Goal: Information Seeking & Learning: Learn about a topic

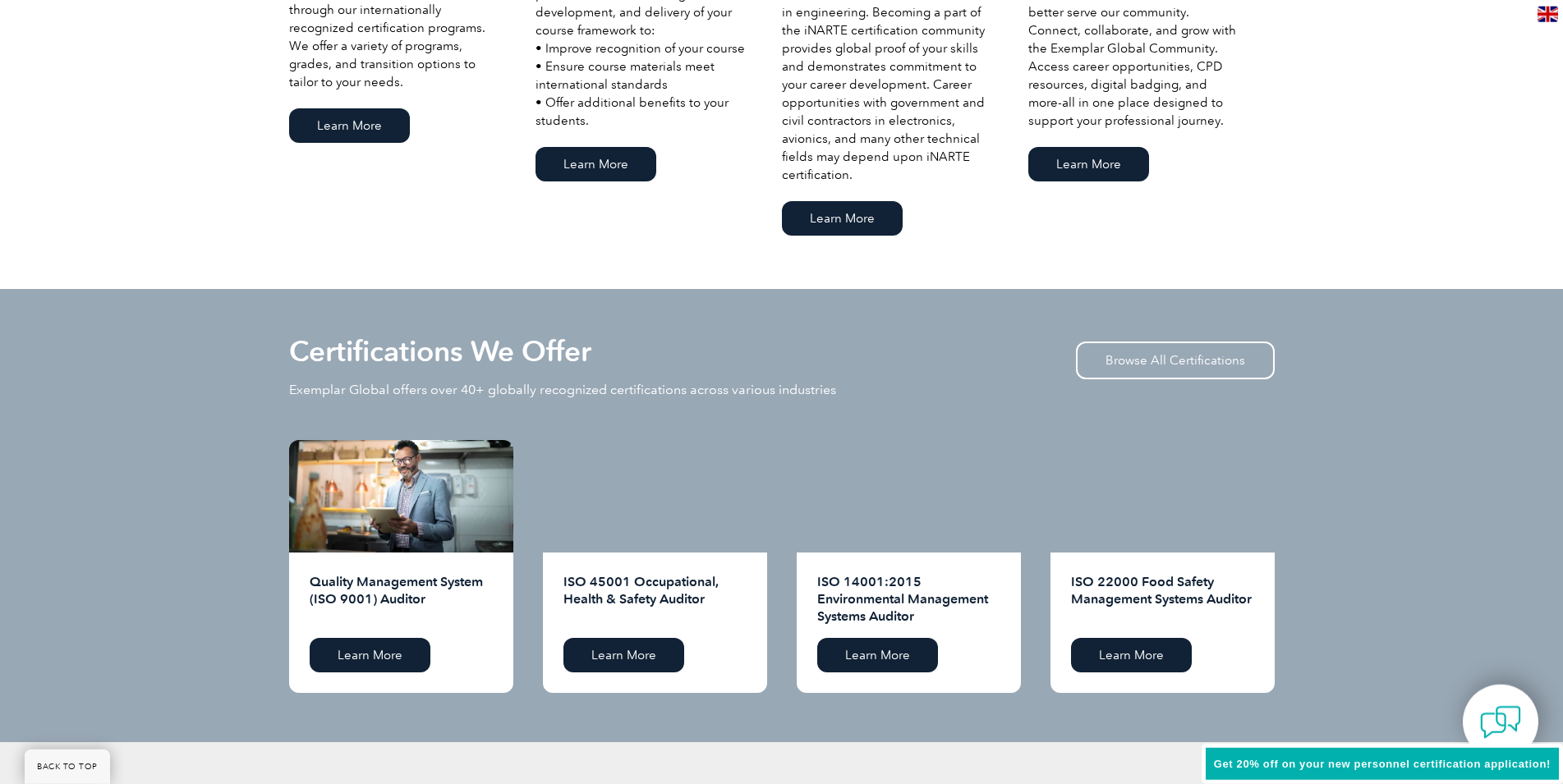
scroll to position [1508, 0]
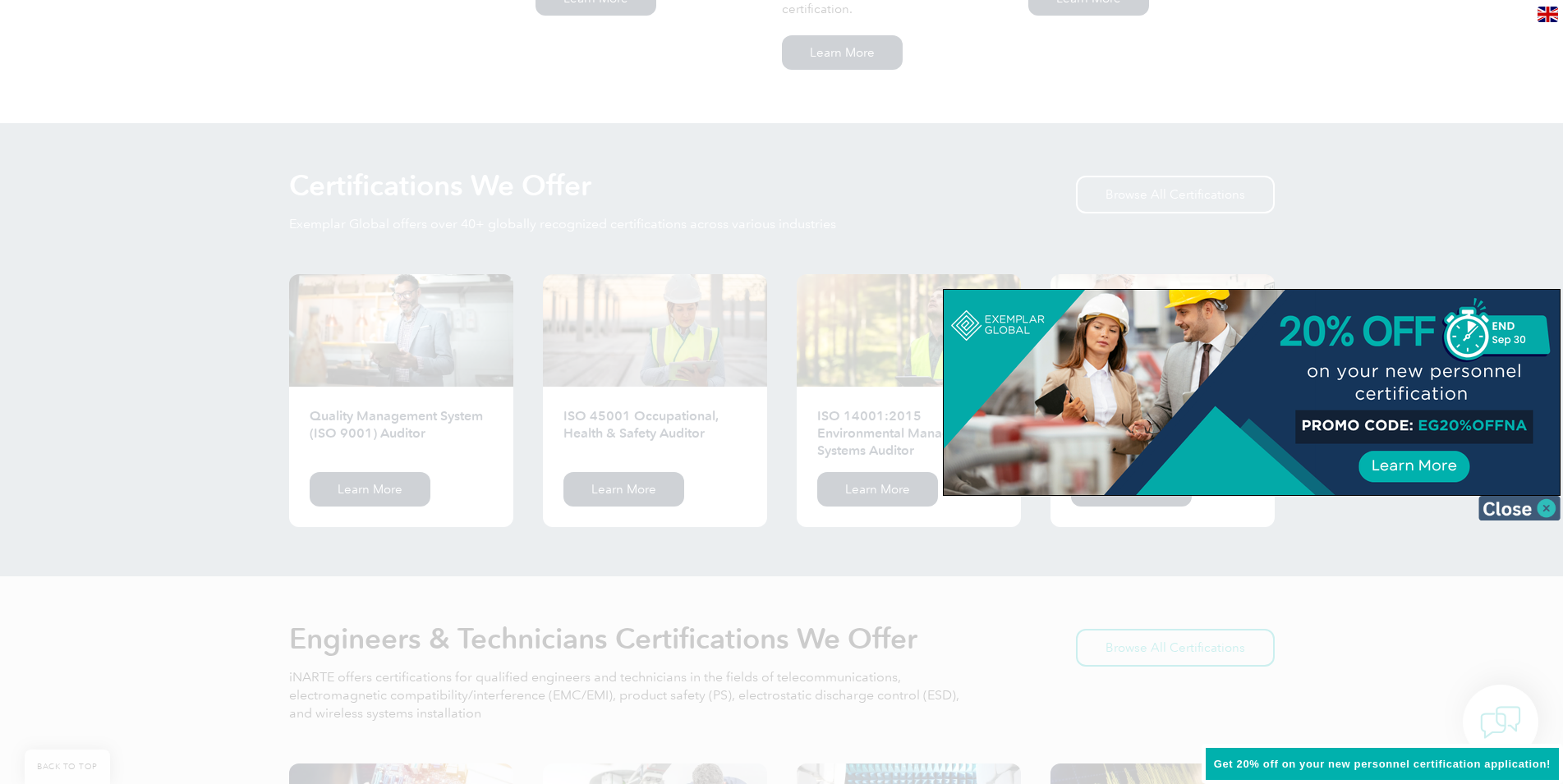
click at [1538, 505] on img at bounding box center [1519, 509] width 82 height 25
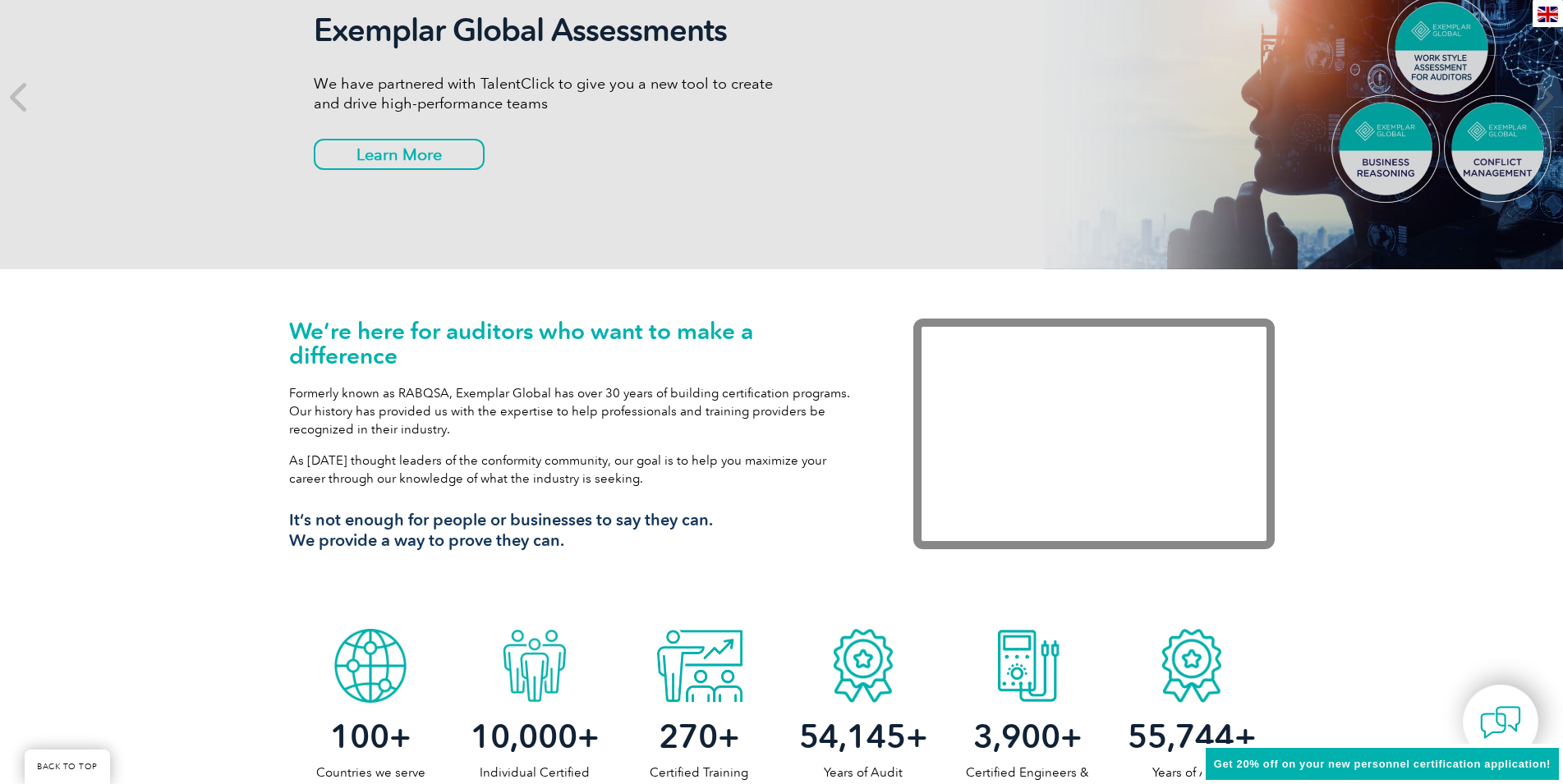
scroll to position [0, 0]
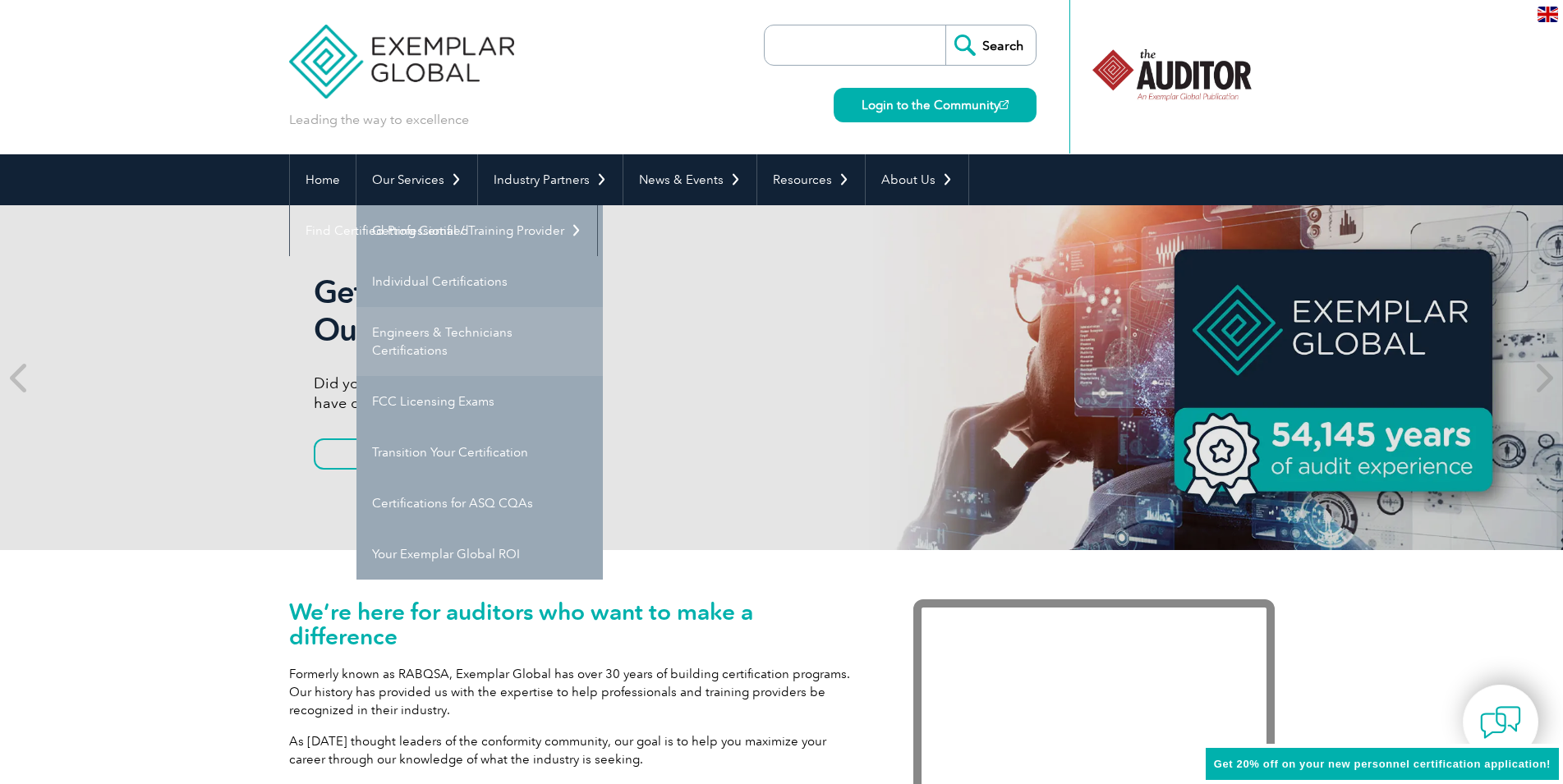
click at [426, 331] on link "Engineers & Technicians Certifications" at bounding box center [480, 341] width 247 height 69
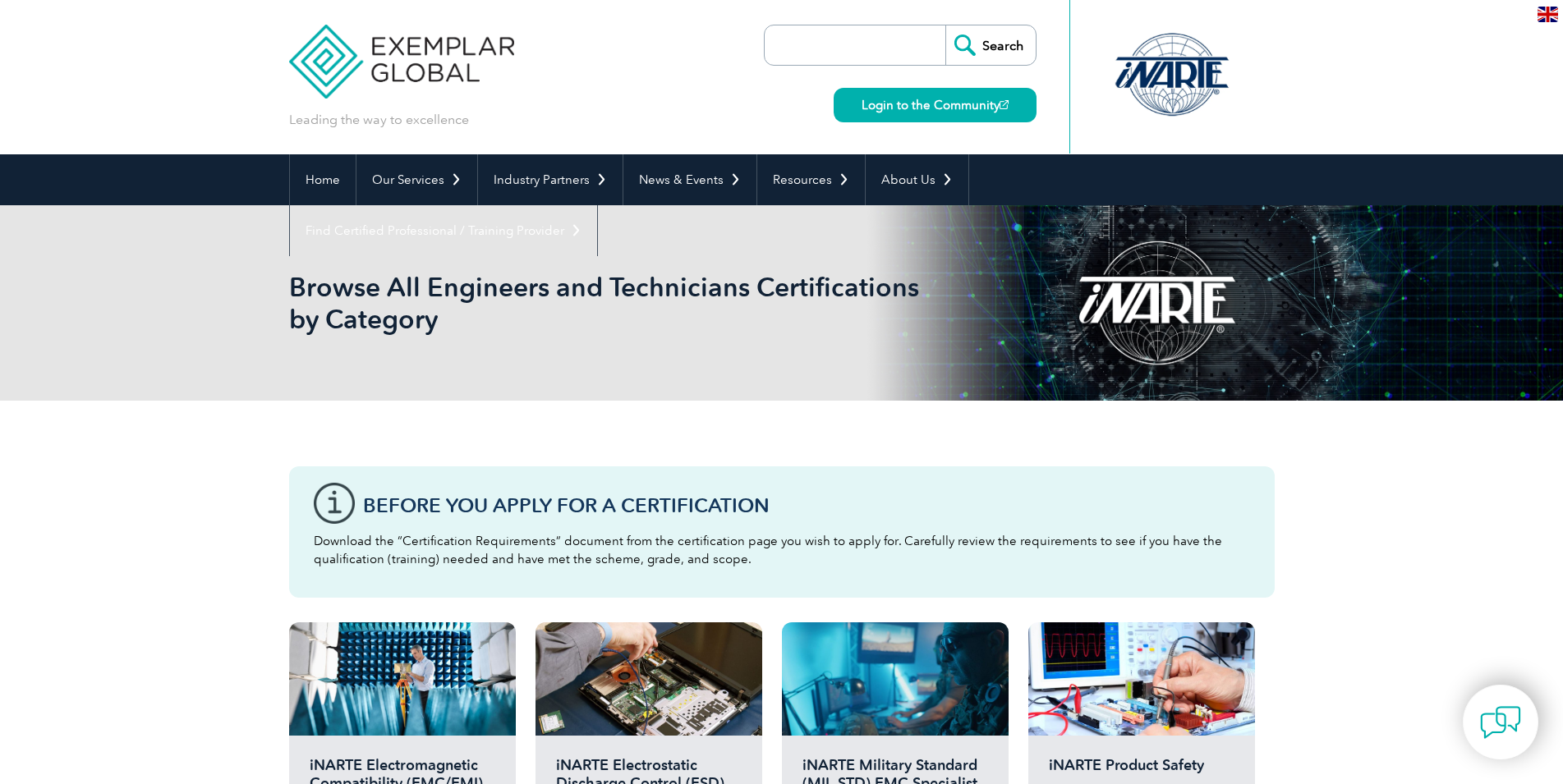
click at [847, 36] on input "search" at bounding box center [859, 45] width 172 height 40
type input "17025"
click at [1000, 50] on input "Search" at bounding box center [990, 45] width 90 height 40
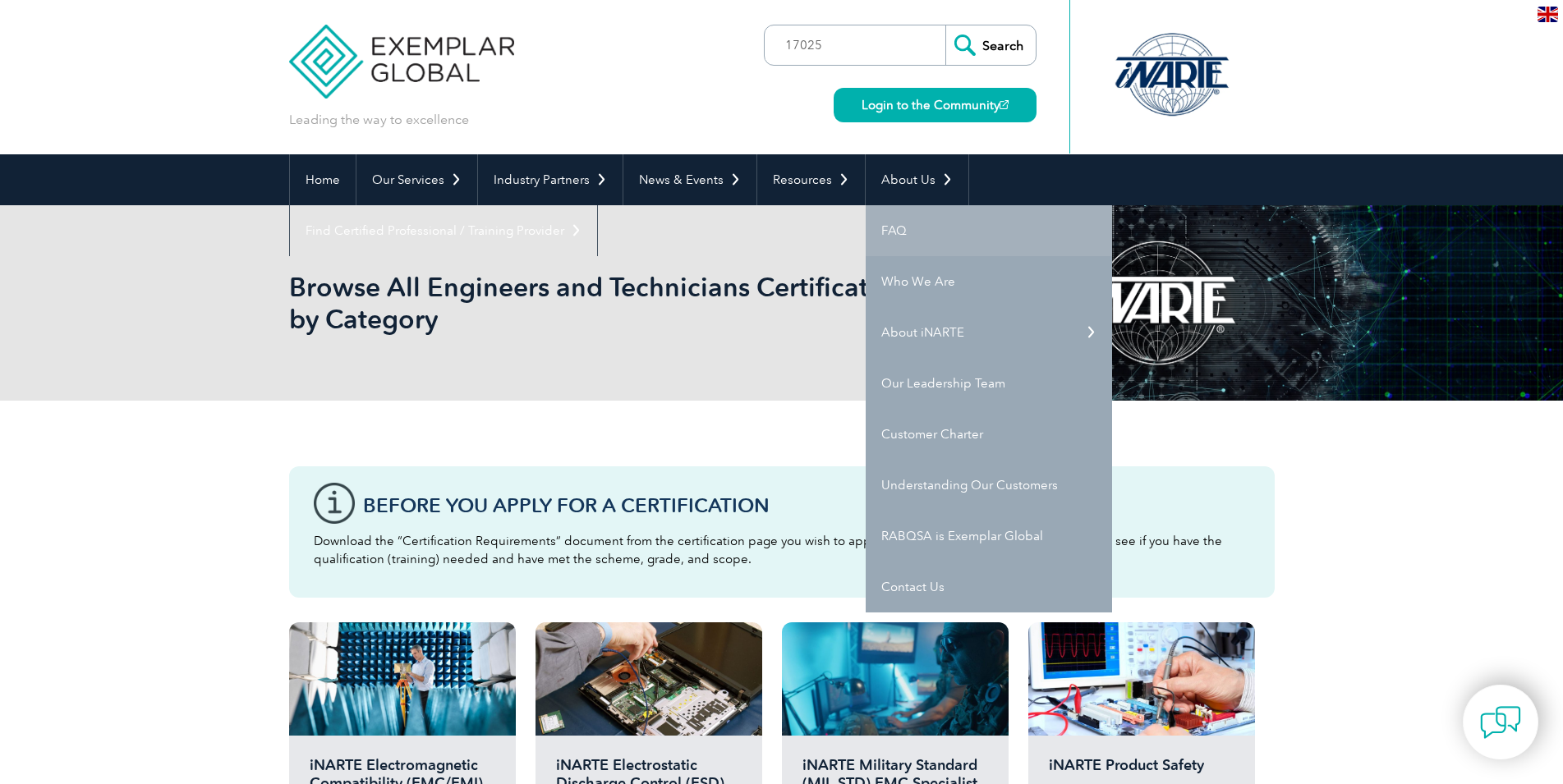
click at [918, 230] on link "FAQ" at bounding box center [989, 231] width 247 height 51
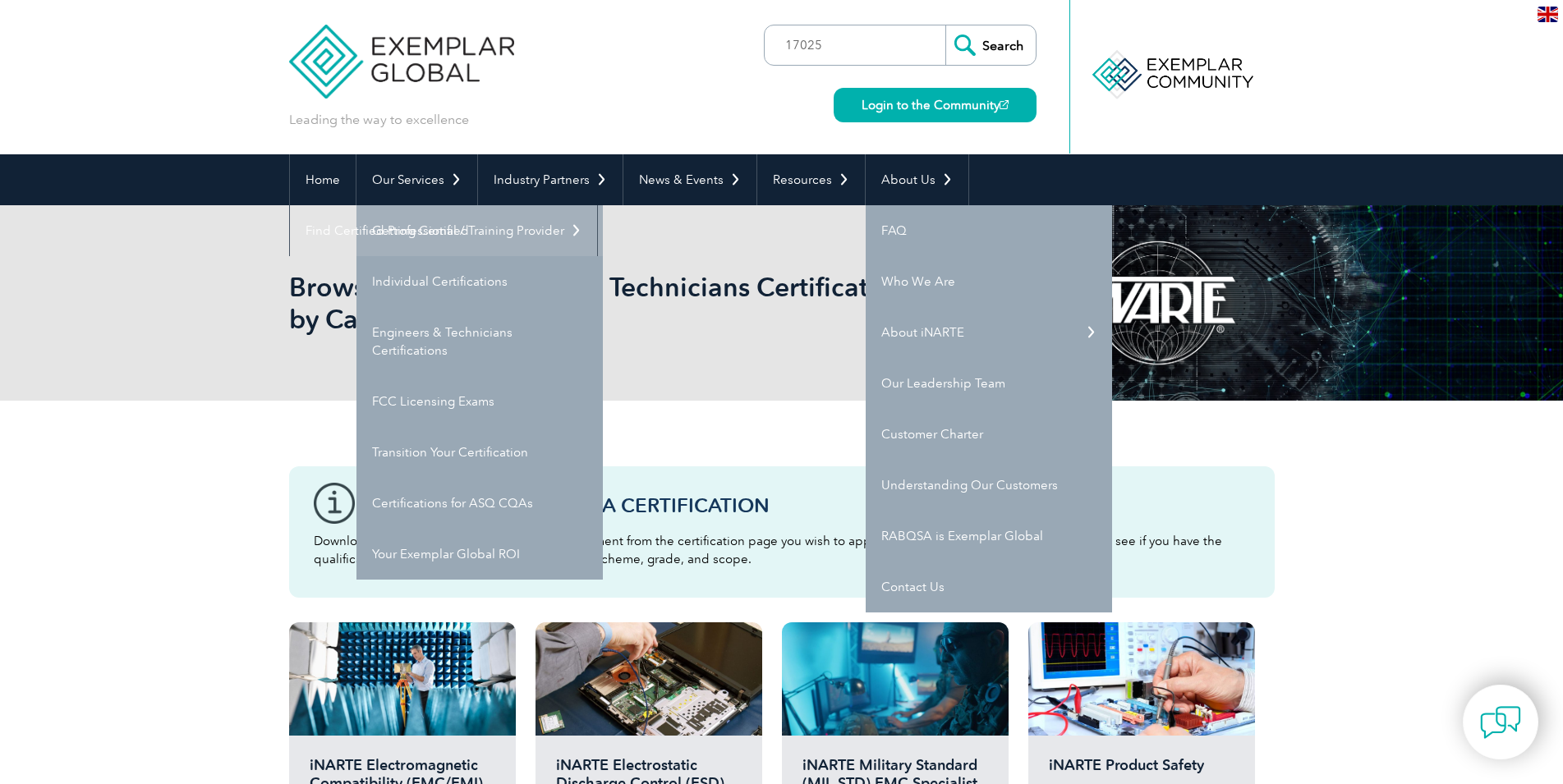
click at [443, 233] on link "Getting Certified" at bounding box center [480, 231] width 247 height 51
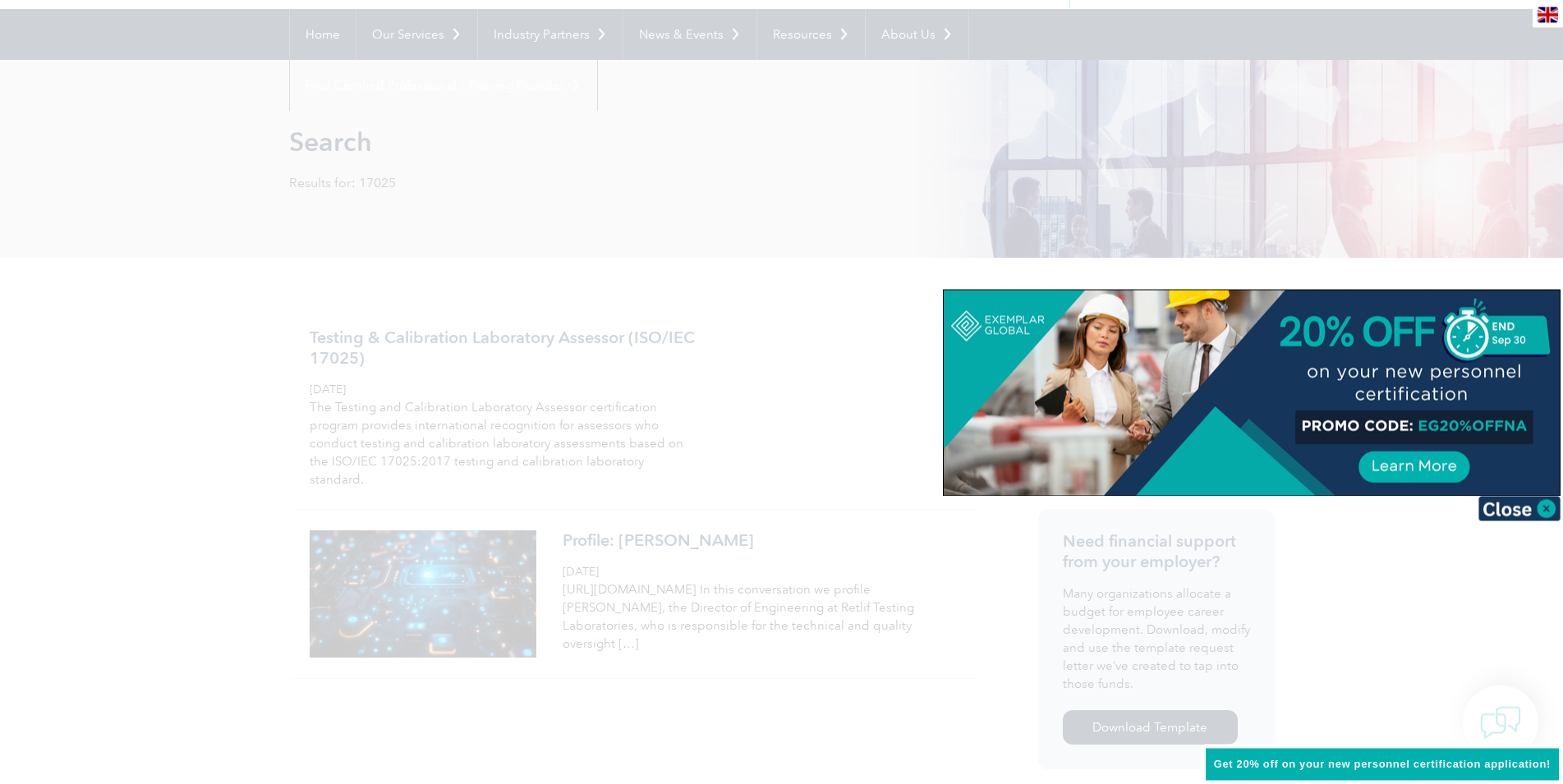
scroll to position [168, 0]
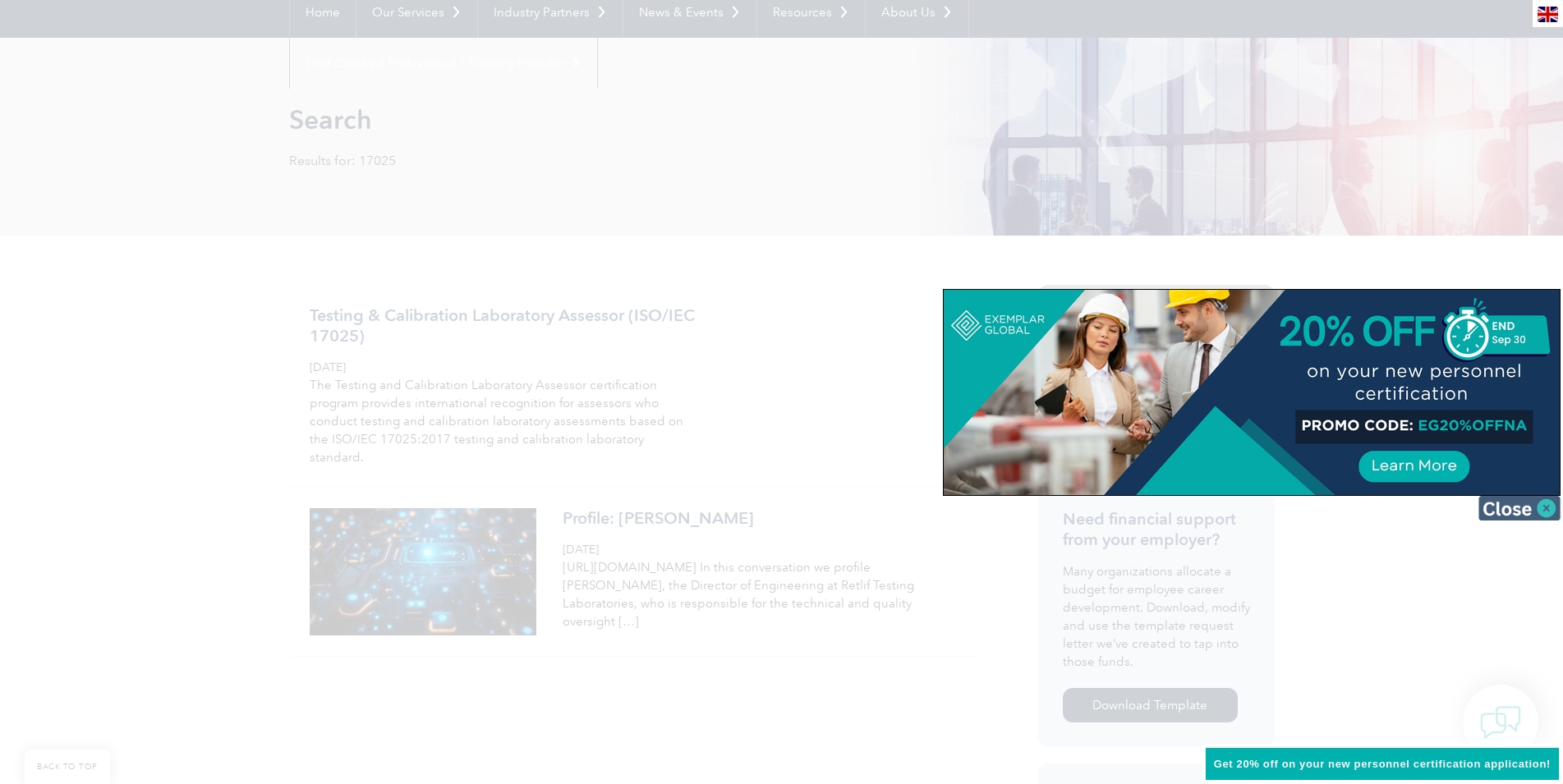
click at [1549, 512] on img at bounding box center [1519, 509] width 82 height 25
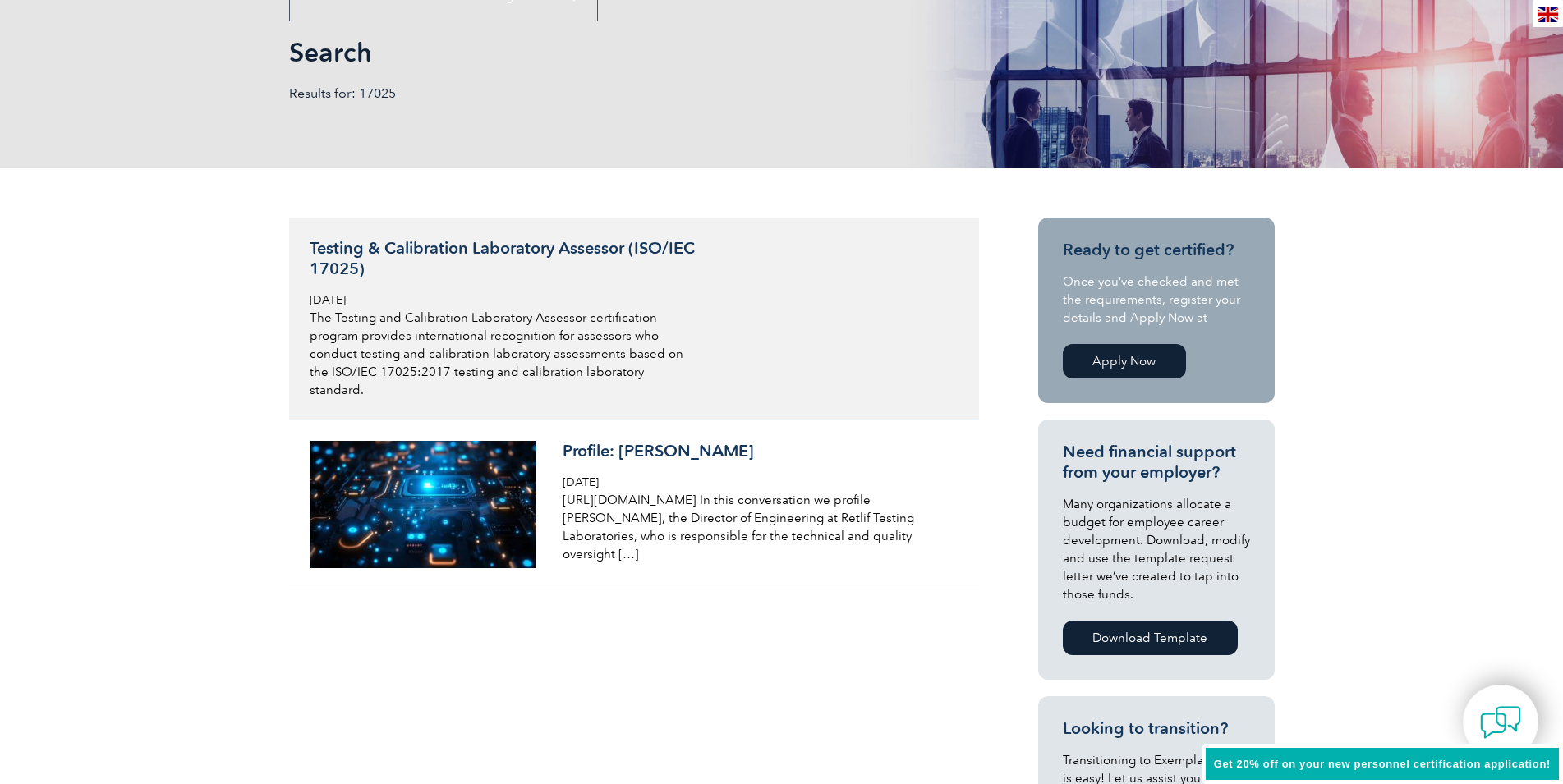
scroll to position [0, 0]
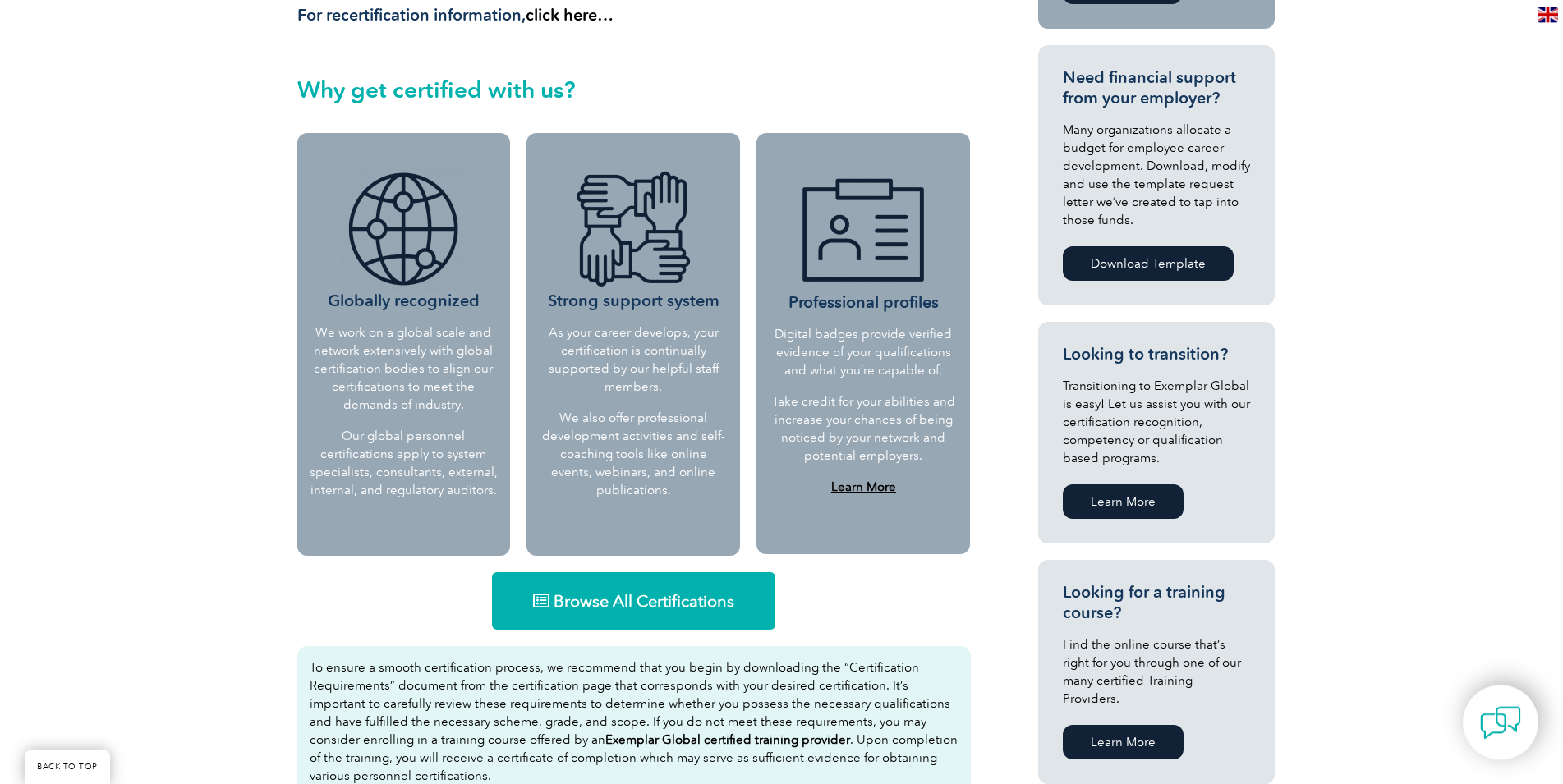
scroll to position [838, 0]
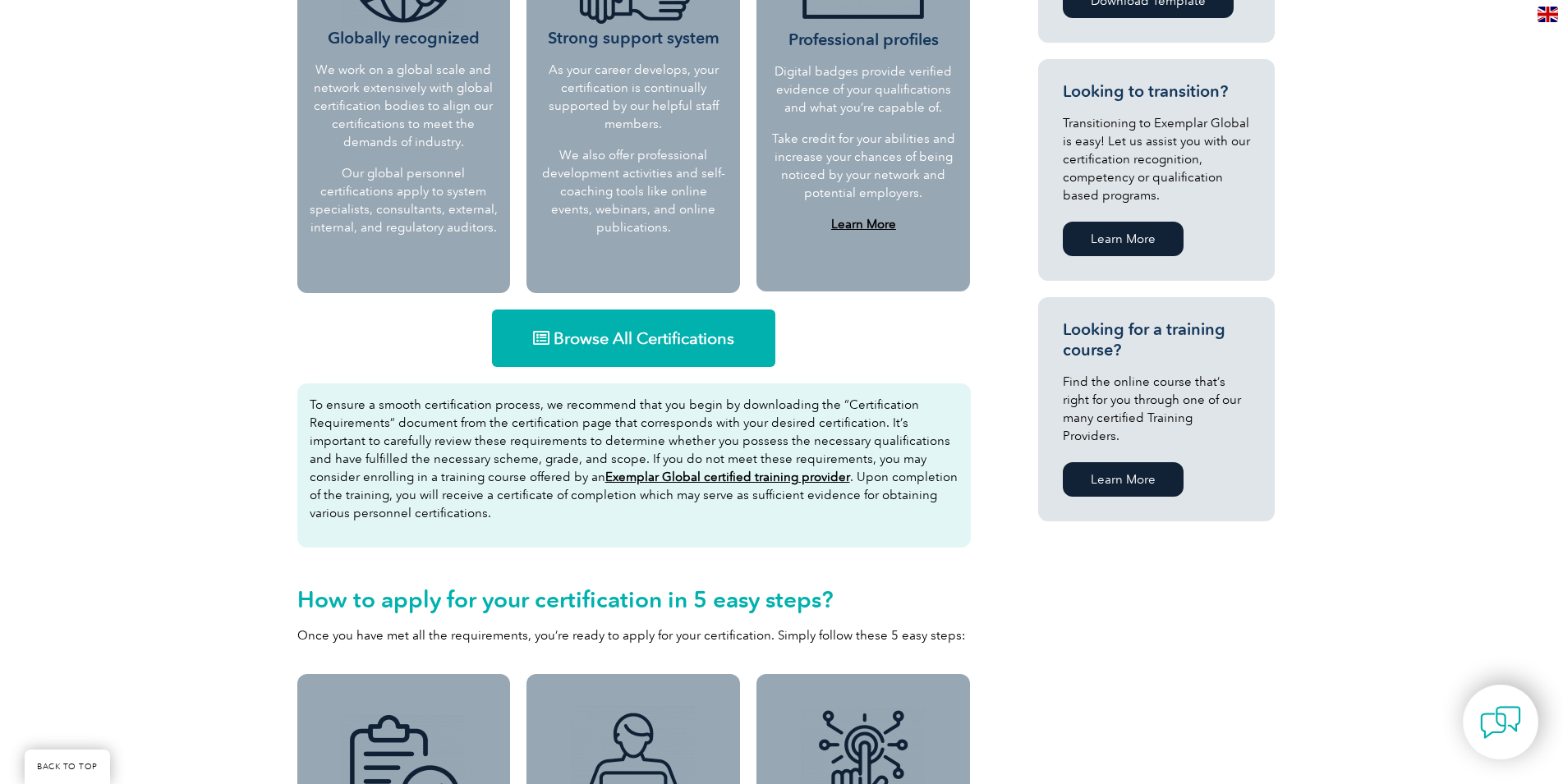
click at [647, 339] on span "Browse All Certifications" at bounding box center [644, 338] width 180 height 17
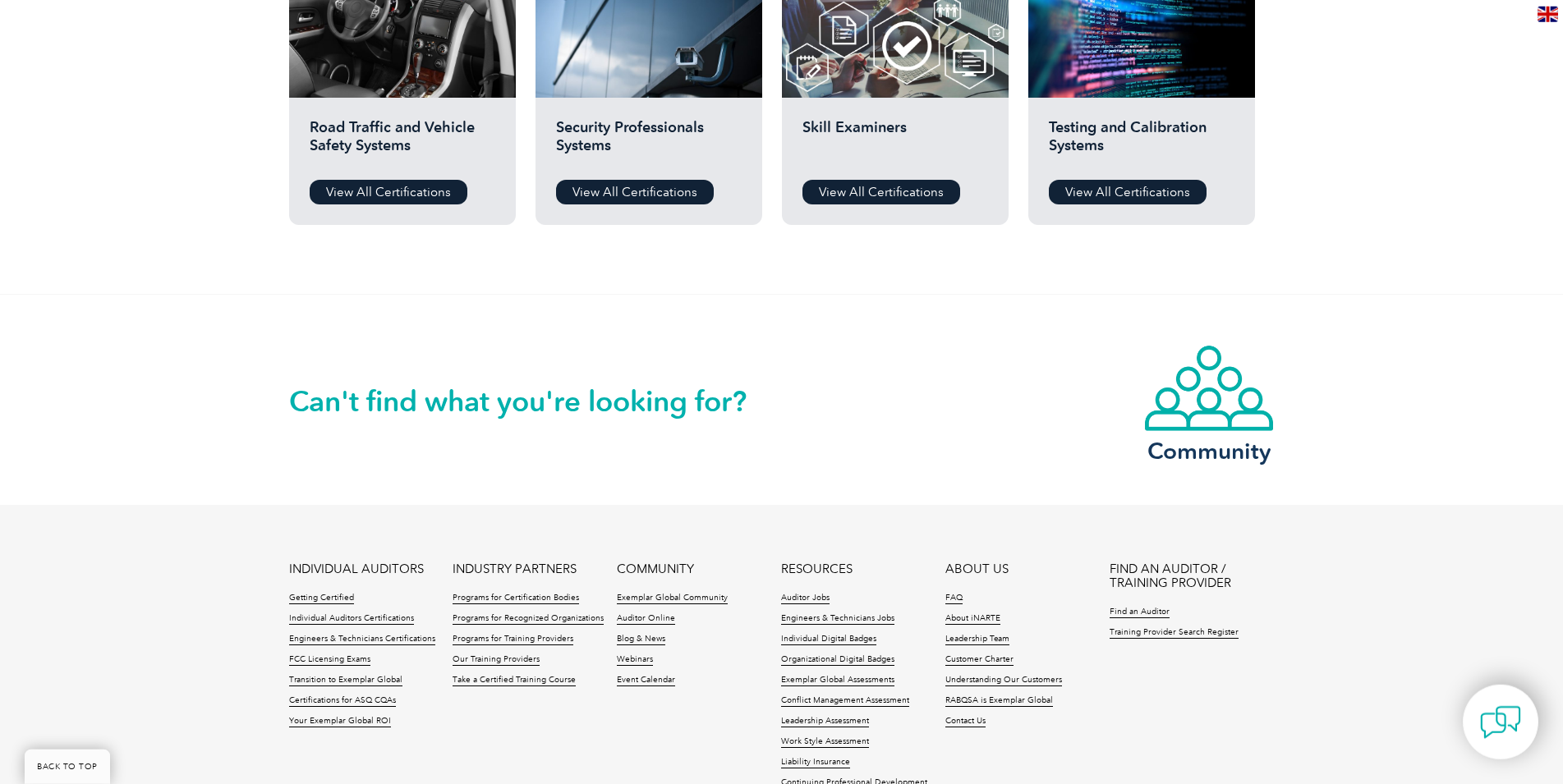
scroll to position [1423, 0]
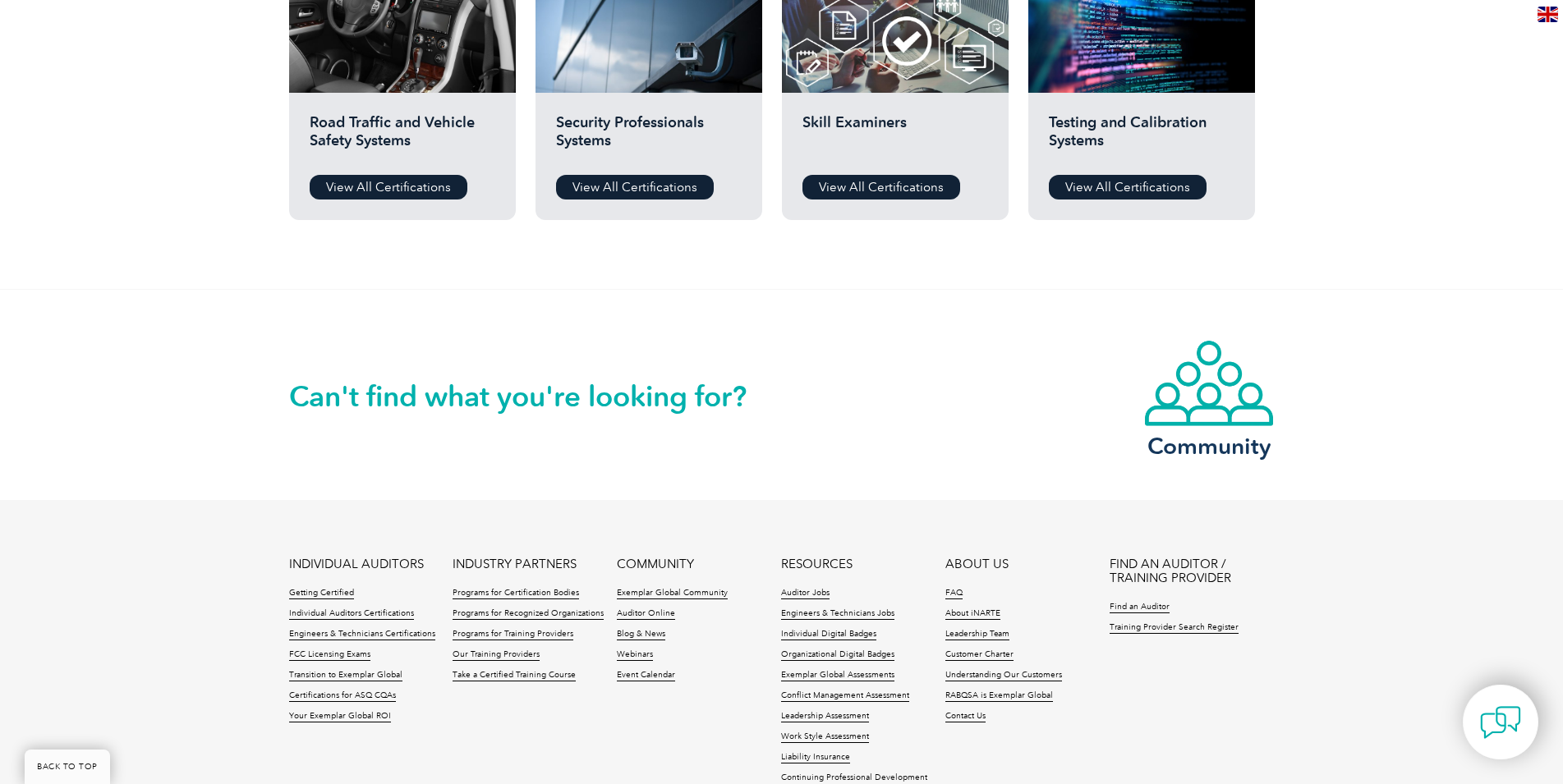
click at [579, 403] on h2 "Can't find what you're looking for?" at bounding box center [535, 397] width 493 height 26
click at [367, 399] on h2 "Can't find what you're looking for?" at bounding box center [535, 397] width 493 height 26
click at [439, 432] on div "Can't find what you're looking for? Community" at bounding box center [781, 394] width 985 height 210
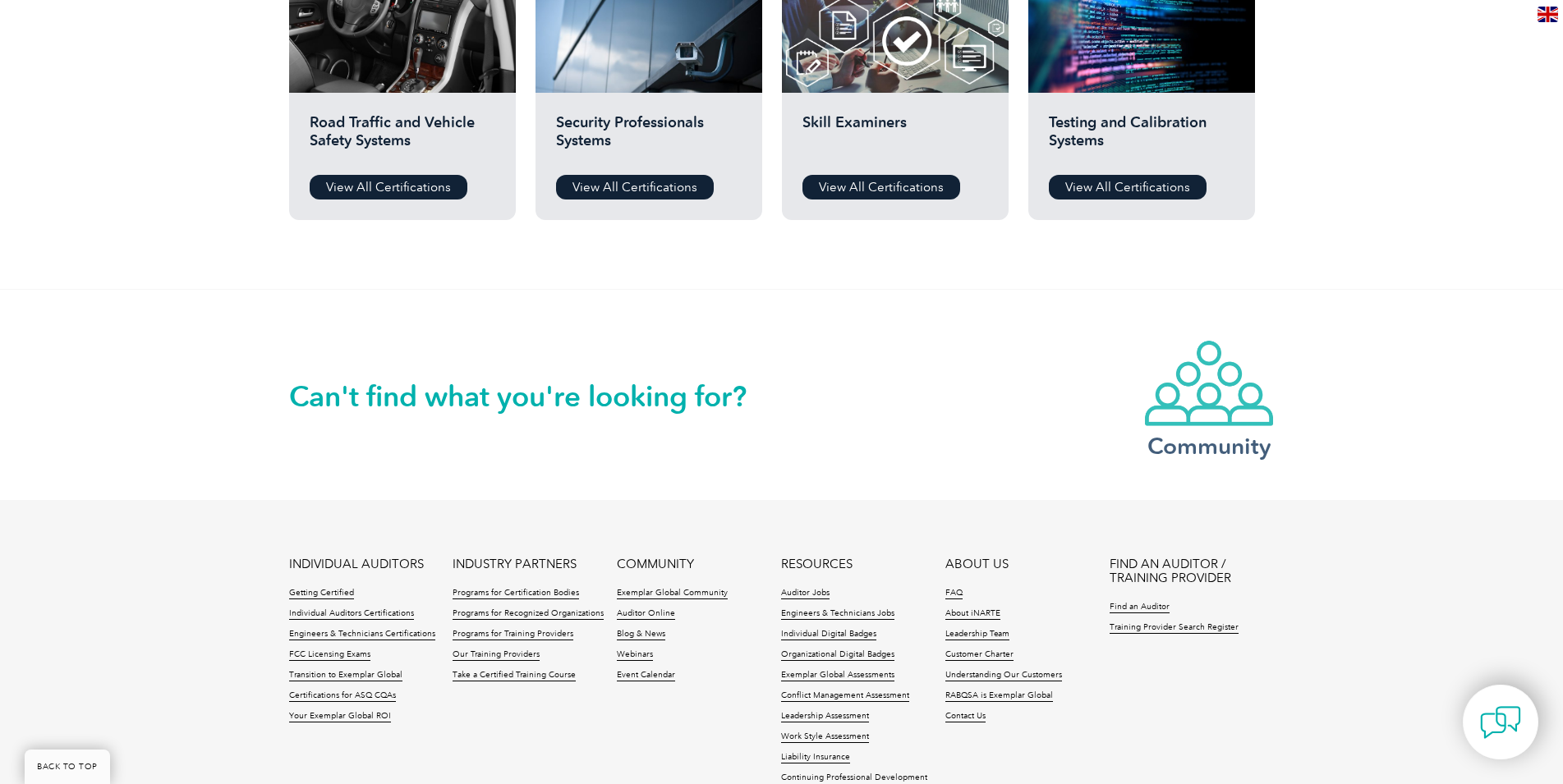
click at [1225, 393] on img at bounding box center [1209, 383] width 132 height 88
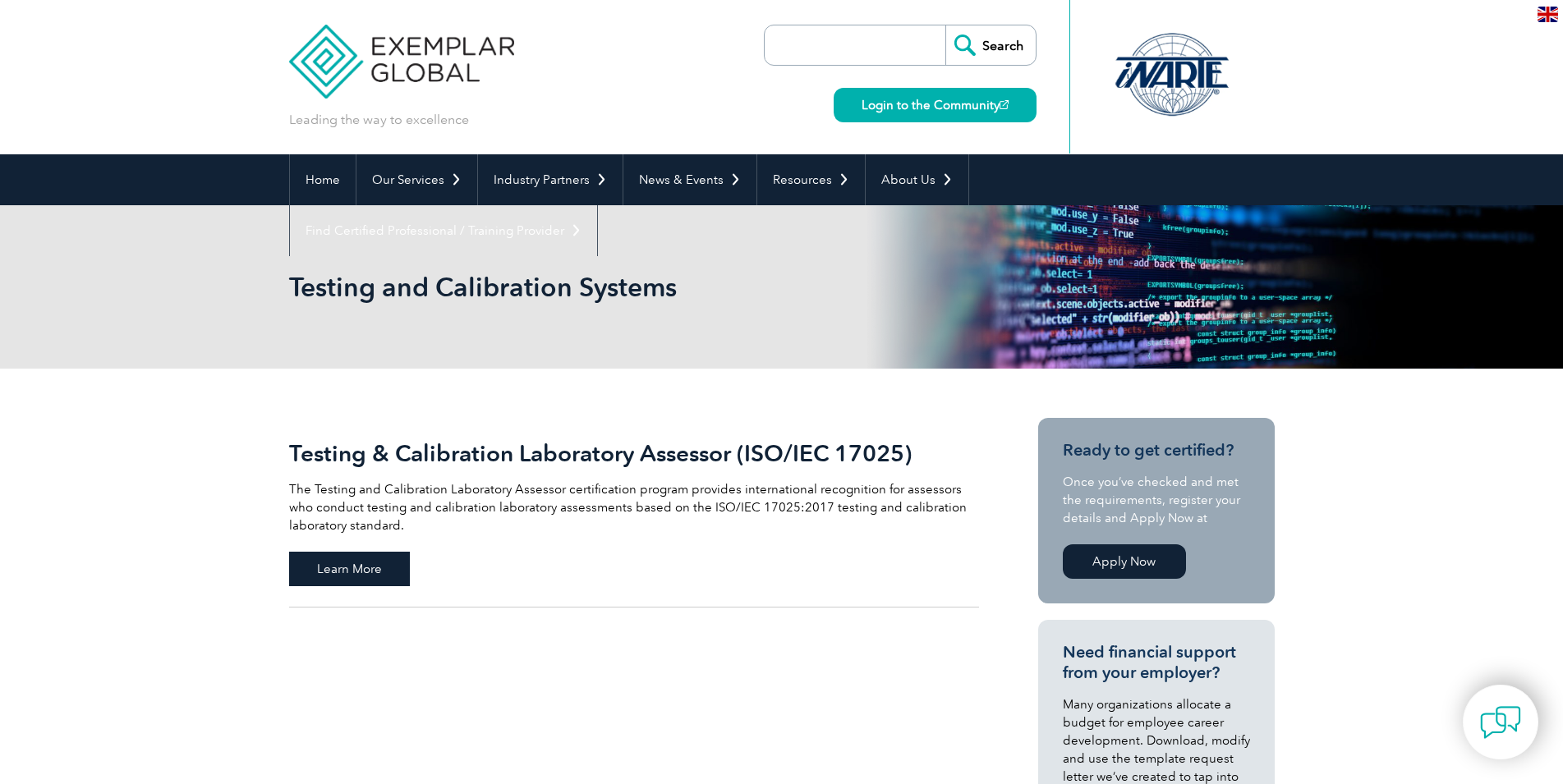
click at [376, 574] on span "Learn More" at bounding box center [349, 569] width 121 height 35
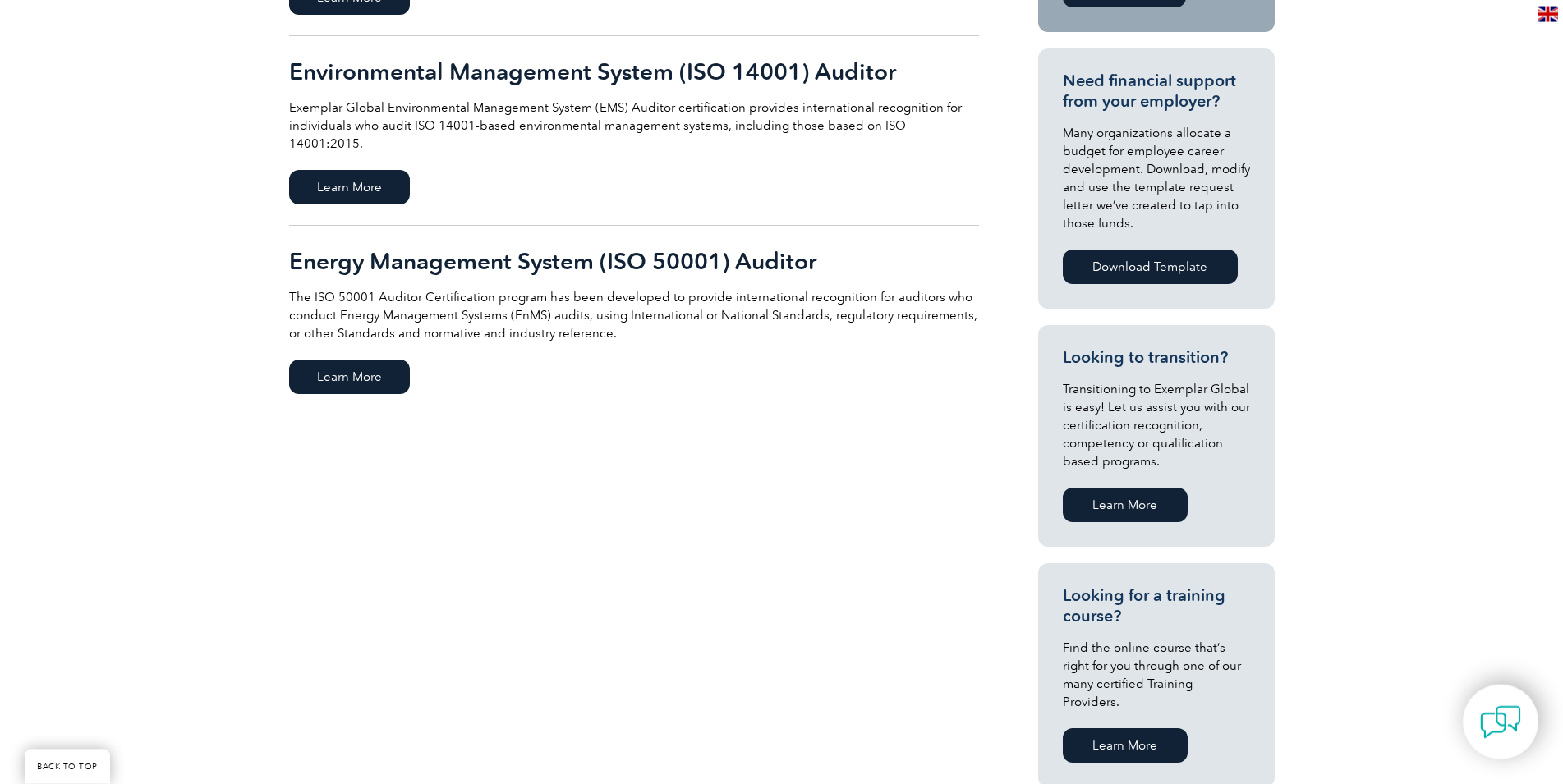
scroll to position [586, 0]
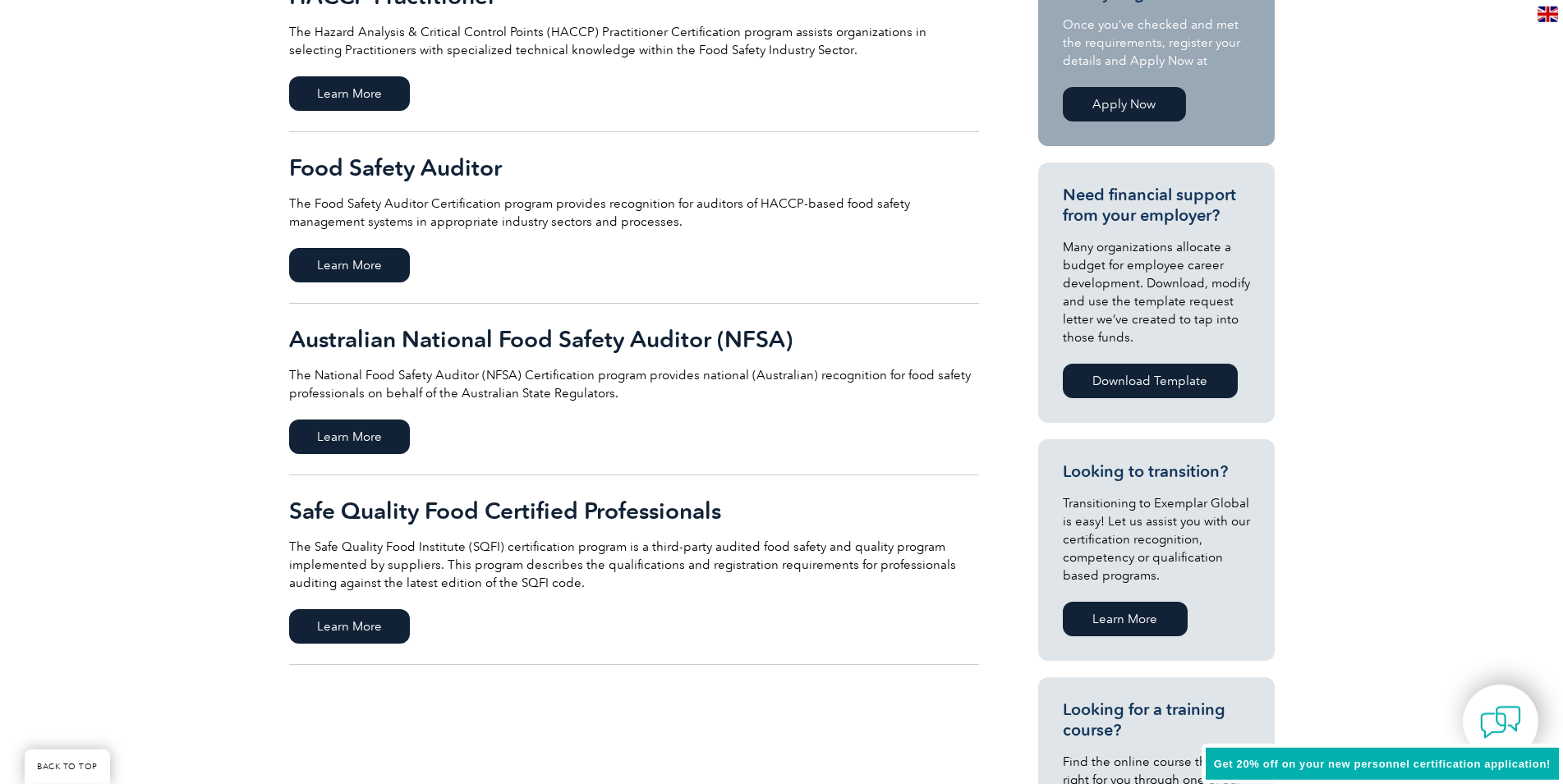
scroll to position [586, 0]
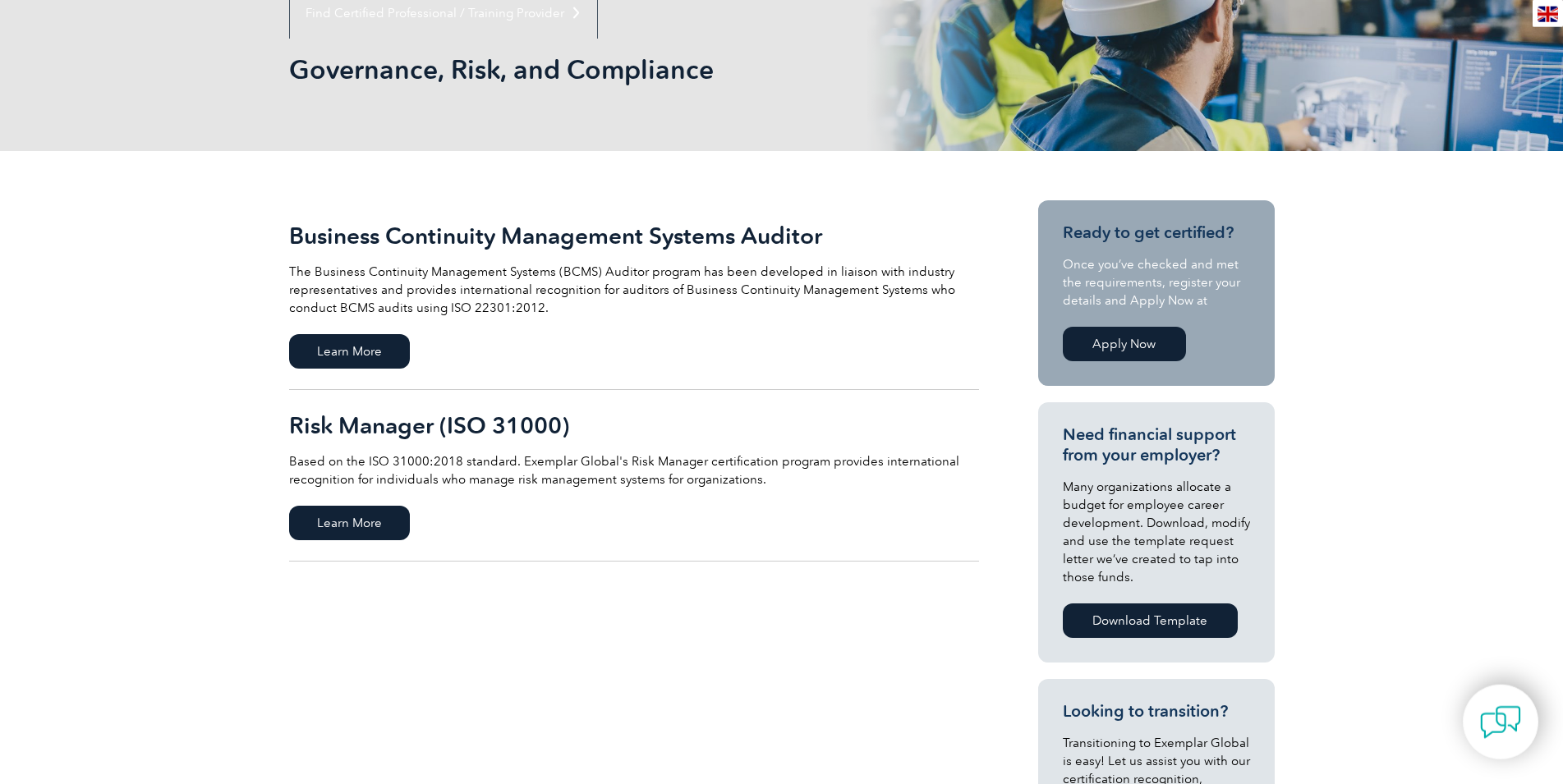
scroll to position [251, 0]
